Goal: Task Accomplishment & Management: Use online tool/utility

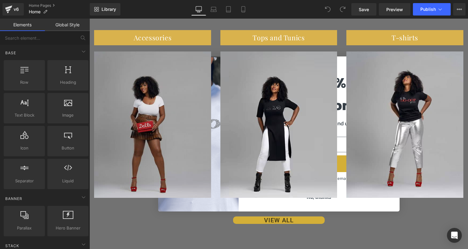
scroll to position [308, 0]
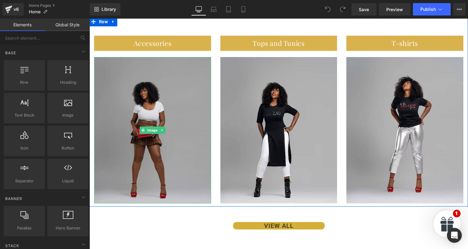
click at [155, 85] on img at bounding box center [152, 130] width 117 height 146
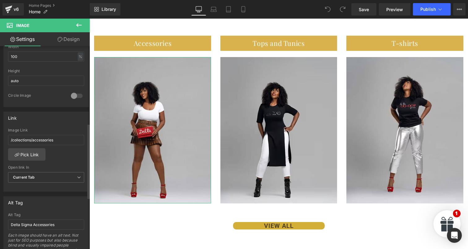
scroll to position [209, 0]
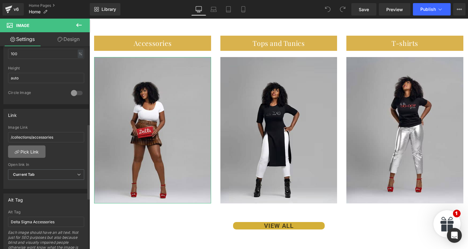
click at [41, 150] on link "Pick Link" at bounding box center [26, 151] width 37 height 12
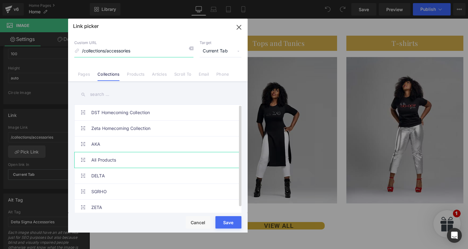
scroll to position [5, 0]
click at [126, 154] on link "All Products" at bounding box center [159, 159] width 136 height 15
type input "/collections/all-products"
click at [226, 221] on div "Loading Product Data" at bounding box center [234, 224] width 45 height 7
click at [220, 217] on button "Save" at bounding box center [229, 222] width 26 height 12
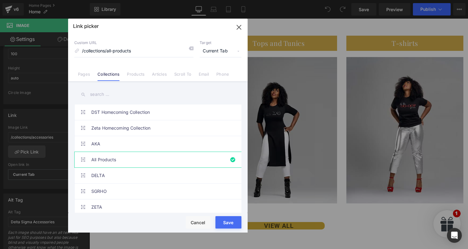
type input "/collections/all-products"
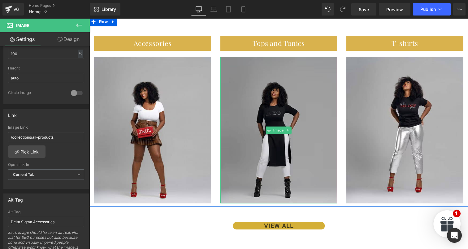
click at [268, 113] on img at bounding box center [279, 130] width 117 height 146
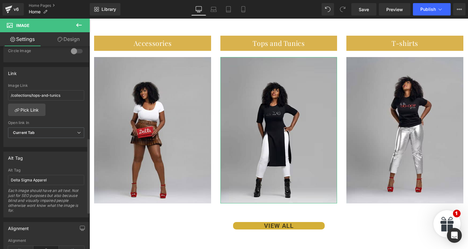
scroll to position [253, 0]
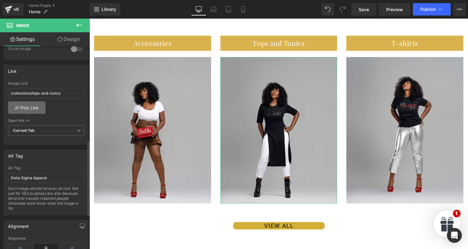
click at [34, 112] on link "Pick Link" at bounding box center [26, 107] width 37 height 12
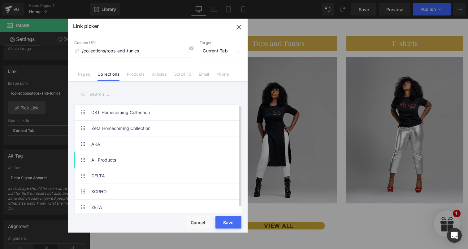
scroll to position [5, 0]
click at [137, 159] on link "All Products" at bounding box center [159, 159] width 136 height 15
type input "/collections/all-products"
click at [225, 219] on button "Save" at bounding box center [229, 222] width 26 height 12
type input "/collections/all-products"
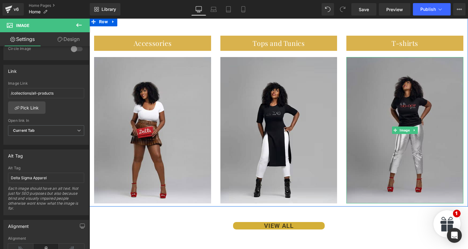
click at [379, 123] on img at bounding box center [405, 130] width 117 height 146
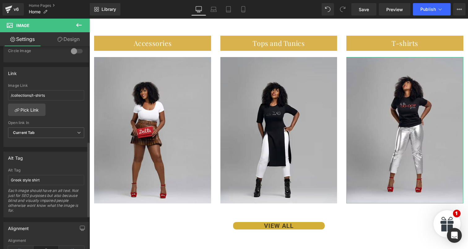
scroll to position [273, 0]
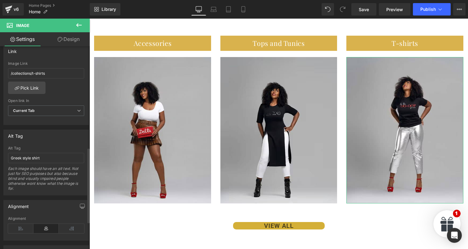
click at [33, 94] on div "/collections/t-shirts Image Link /collections/t-shirts Pick Link Current Tab Ne…" at bounding box center [46, 92] width 85 height 63
click at [31, 88] on link "Pick Link" at bounding box center [26, 87] width 37 height 12
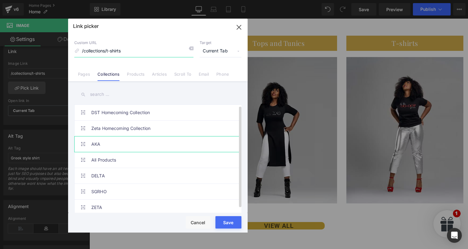
scroll to position [5, 0]
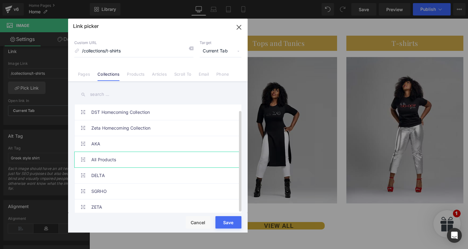
click at [126, 157] on link "All Products" at bounding box center [159, 159] width 136 height 15
type input "/collections/all-products"
click at [231, 219] on button "Save" at bounding box center [229, 222] width 26 height 12
type input "/collections/all-products"
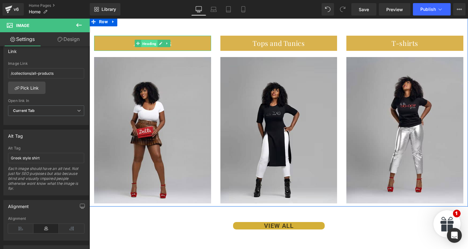
click at [150, 45] on span "Heading" at bounding box center [149, 43] width 16 height 7
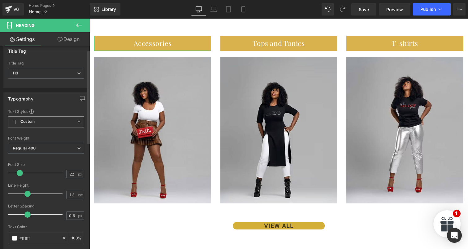
scroll to position [0, 0]
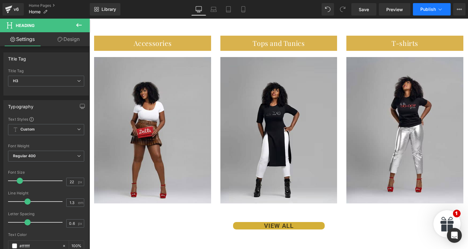
click at [424, 15] on button "Publish" at bounding box center [432, 9] width 38 height 12
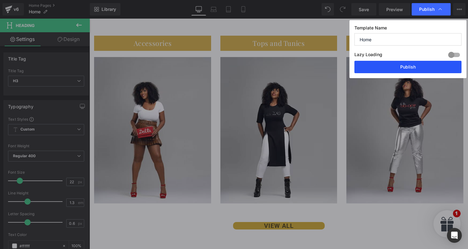
click at [417, 68] on button "Publish" at bounding box center [408, 67] width 107 height 12
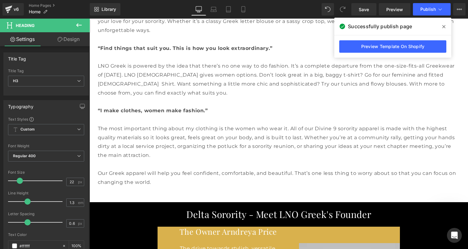
scroll to position [1021, 0]
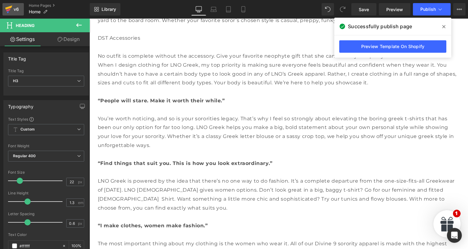
click at [18, 11] on div "v6" at bounding box center [16, 9] width 8 height 8
